Goal: Task Accomplishment & Management: Use online tool/utility

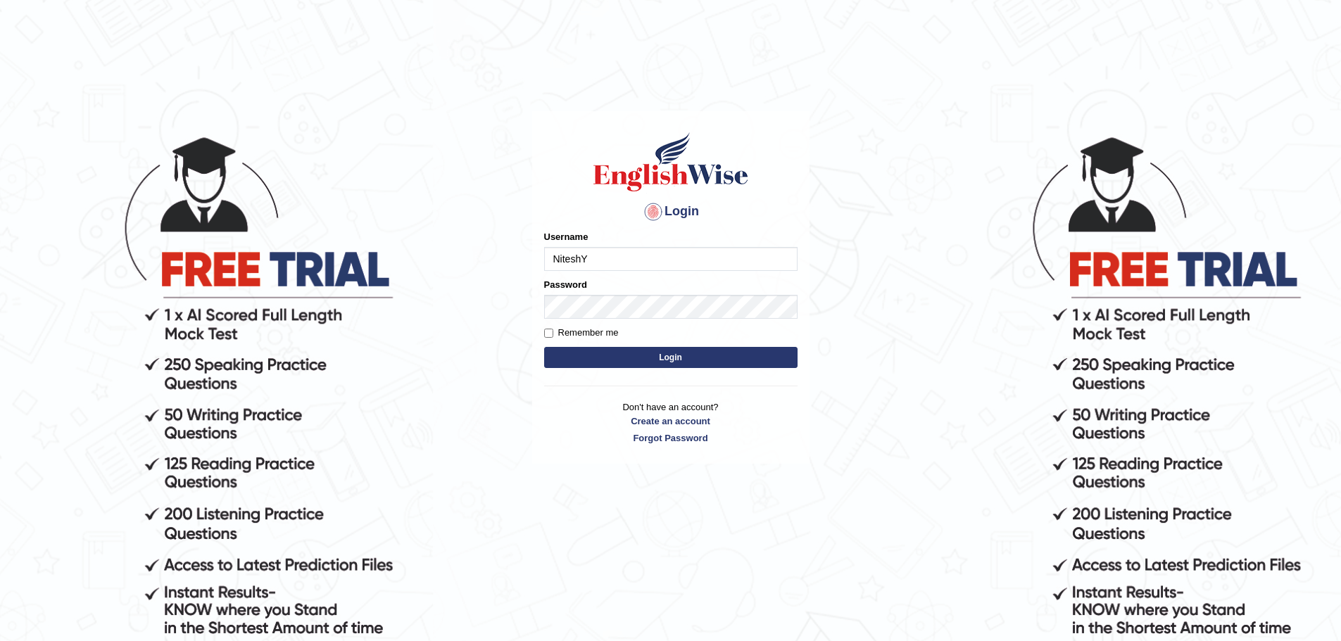
type input "NiteshY"
click at [544, 347] on button "Login" at bounding box center [670, 357] width 253 height 21
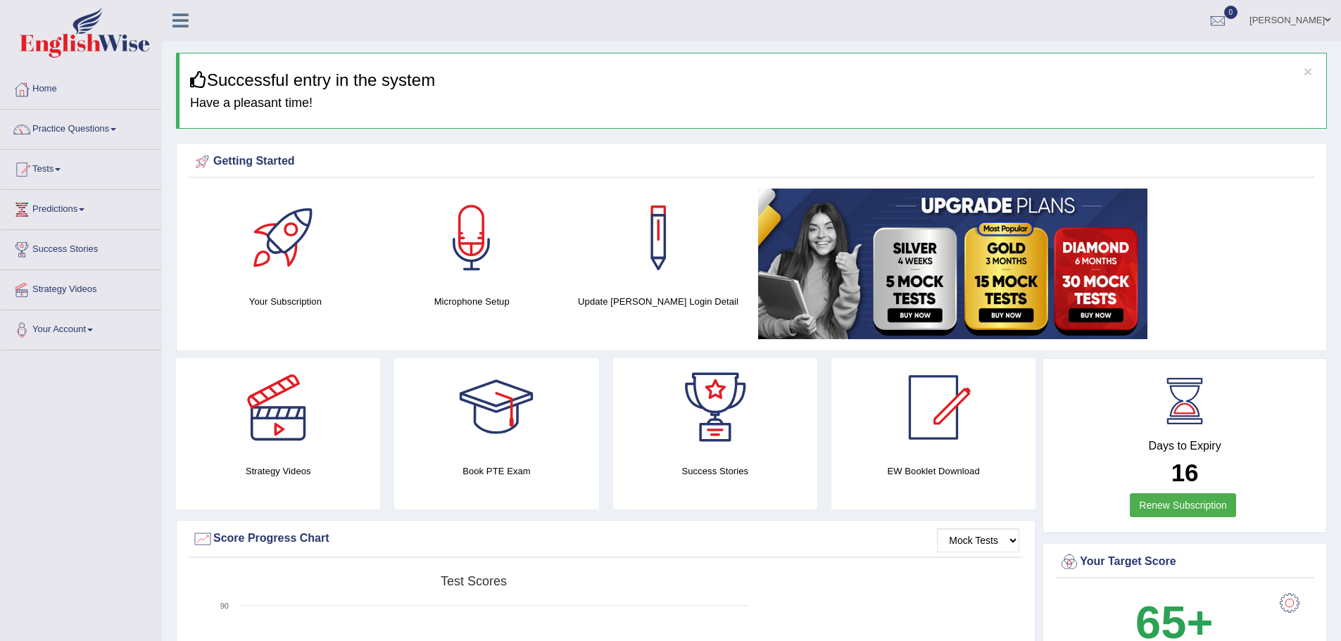
click at [1225, 276] on link at bounding box center [1031, 264] width 546 height 151
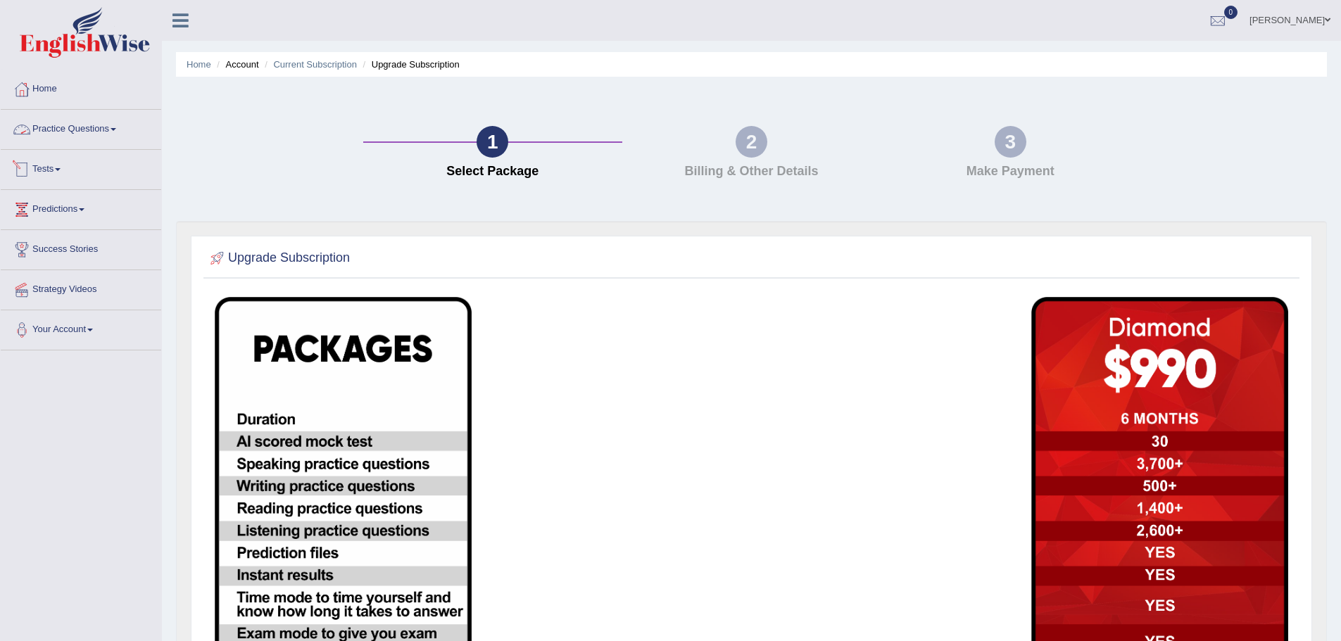
click at [52, 167] on link "Tests" at bounding box center [81, 167] width 161 height 35
click at [76, 220] on link "Take Mock Test" at bounding box center [92, 227] width 132 height 25
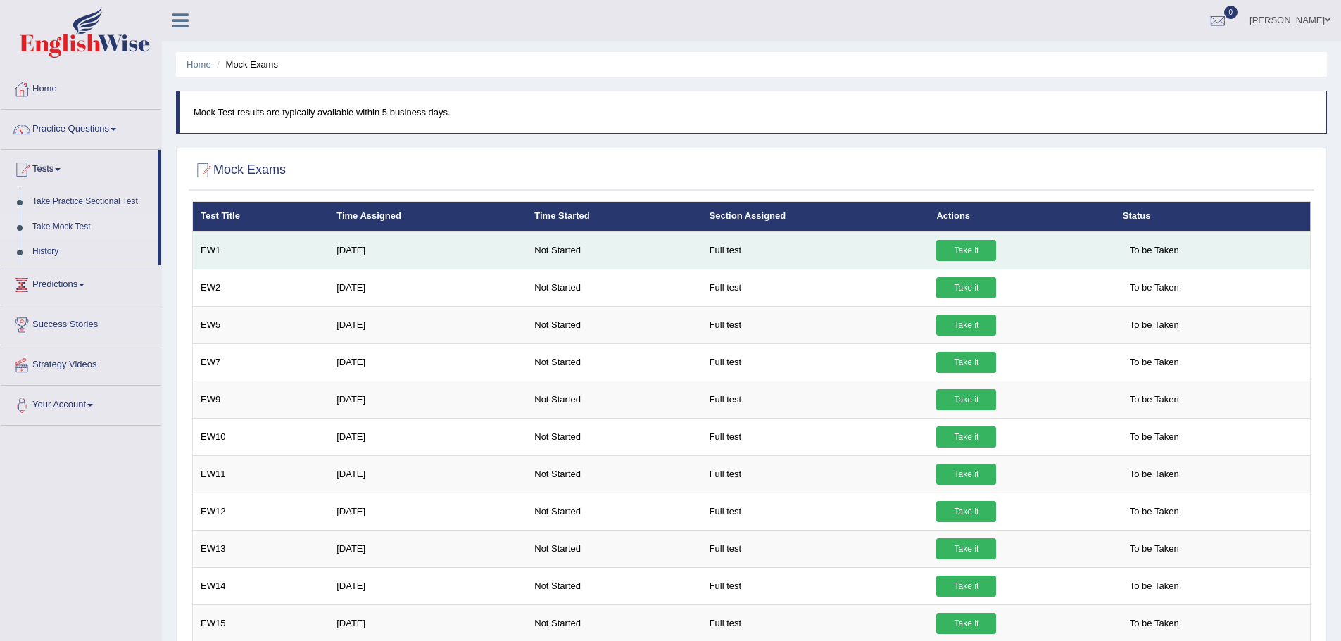
click at [977, 249] on link "Take it" at bounding box center [966, 250] width 60 height 21
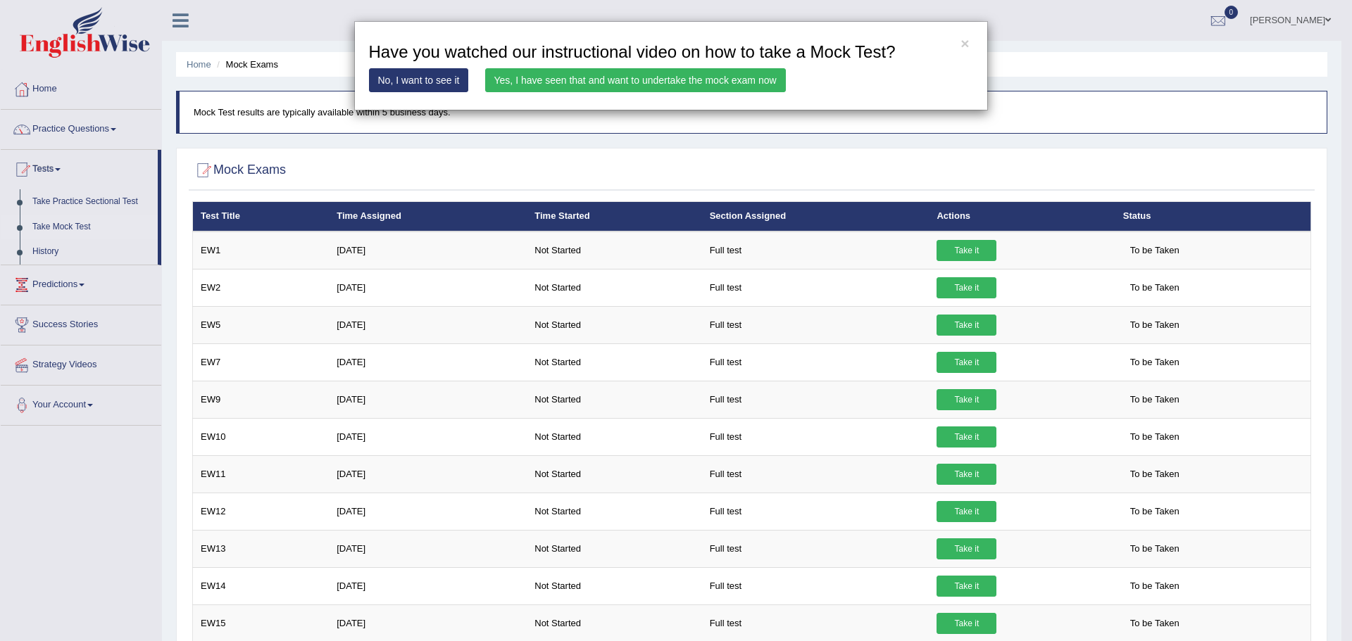
click at [425, 81] on link "No, I want to see it" at bounding box center [419, 80] width 100 height 24
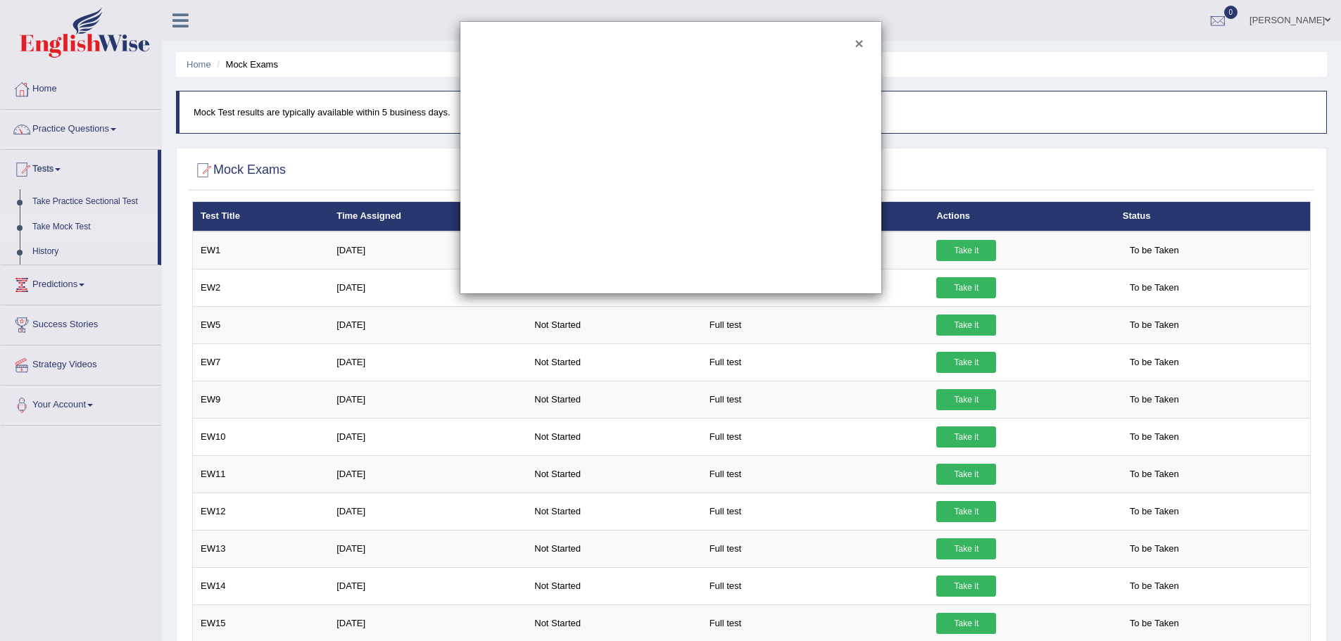
click at [860, 44] on button "×" at bounding box center [859, 43] width 8 height 15
